Goal: Transaction & Acquisition: Purchase product/service

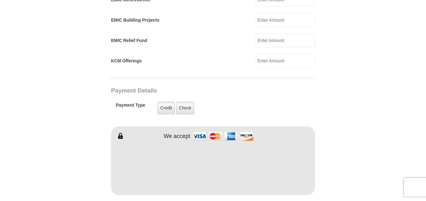
scroll to position [440, 0]
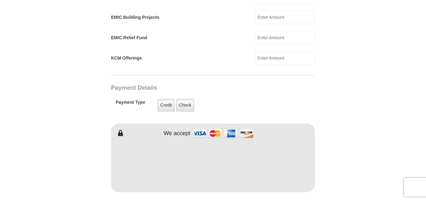
type input "220.00"
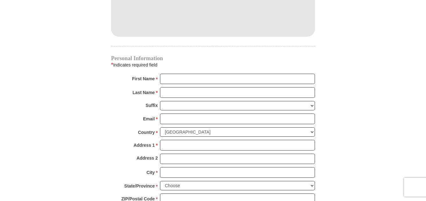
scroll to position [597, 0]
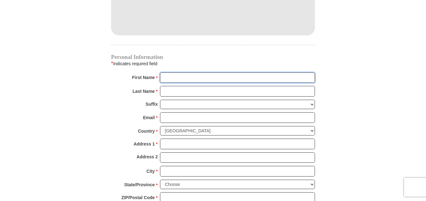
click at [168, 73] on input "First Name *" at bounding box center [237, 78] width 155 height 11
type input "[PERSON_NAME]"
click at [167, 86] on input "Last Name *" at bounding box center [237, 91] width 155 height 11
type input "[PERSON_NAME]"
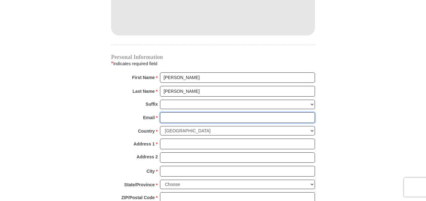
click at [165, 112] on input "Email *" at bounding box center [237, 117] width 155 height 11
type input "[EMAIL_ADDRESS][DOMAIN_NAME]"
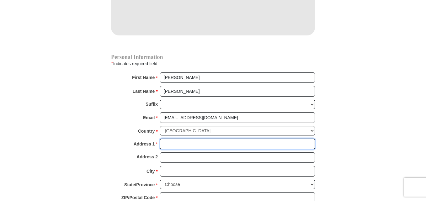
type input "[STREET_ADDRESS]"
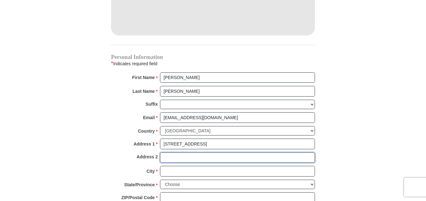
type input "Apt 163"
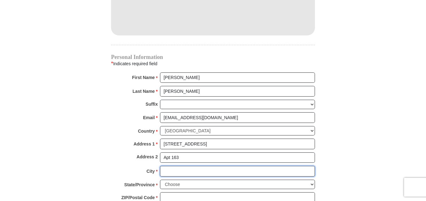
type input "[GEOGRAPHIC_DATA]"
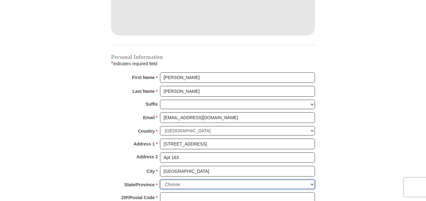
select select "[GEOGRAPHIC_DATA]"
type input "76137-3035"
type input "3124801364"
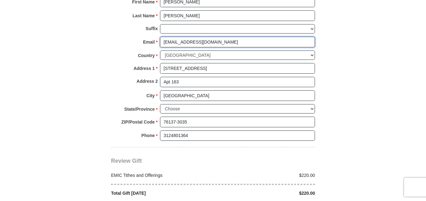
scroll to position [691, 0]
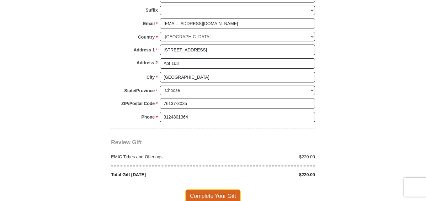
click at [219, 190] on span "Complete Your Gift" at bounding box center [214, 196] width 56 height 13
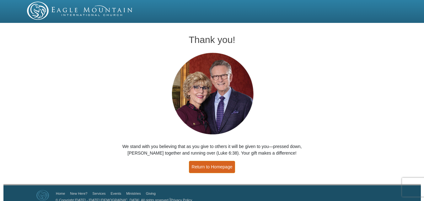
click at [213, 165] on link "Return to Homepage" at bounding box center [212, 167] width 46 height 12
